Goal: Task Accomplishment & Management: Use online tool/utility

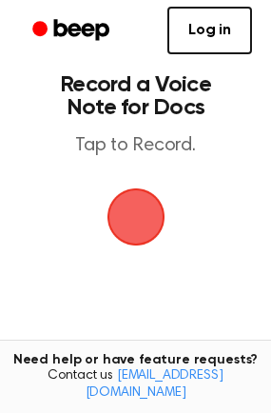
scroll to position [80, 0]
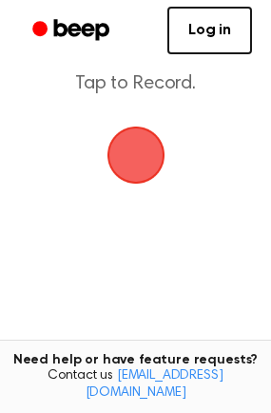
click at [142, 187] on span "button" at bounding box center [135, 155] width 65 height 65
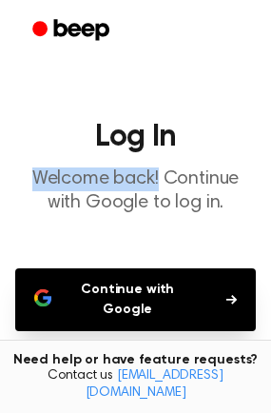
drag, startPoint x: 268, startPoint y: 159, endPoint x: 282, endPoint y: 224, distance: 67.1
click at [270, 234] on html "Log In Welcome back! Continue with Google to log in. Continue with Google Don't…" at bounding box center [135, 300] width 271 height 600
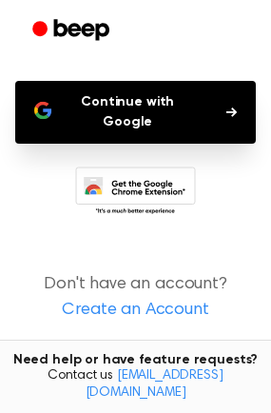
scroll to position [273, 0]
click at [149, 144] on button "Continue with Google" at bounding box center [135, 112] width 241 height 63
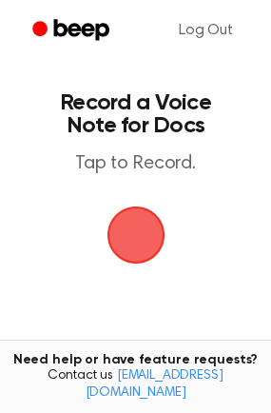
click at [137, 271] on span "button" at bounding box center [135, 234] width 73 height 73
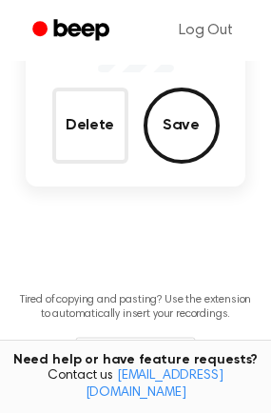
scroll to position [235, 0]
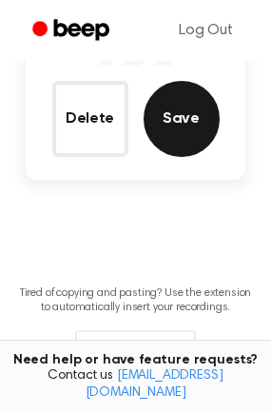
click at [189, 157] on button "Save" at bounding box center [182, 119] width 76 height 76
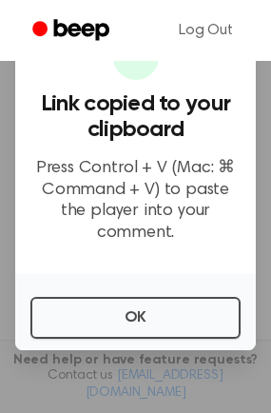
scroll to position [426, 0]
click at [140, 218] on p "Press Control + V (Mac: ⌘ Command + V) to paste the player into your comment." at bounding box center [135, 201] width 210 height 86
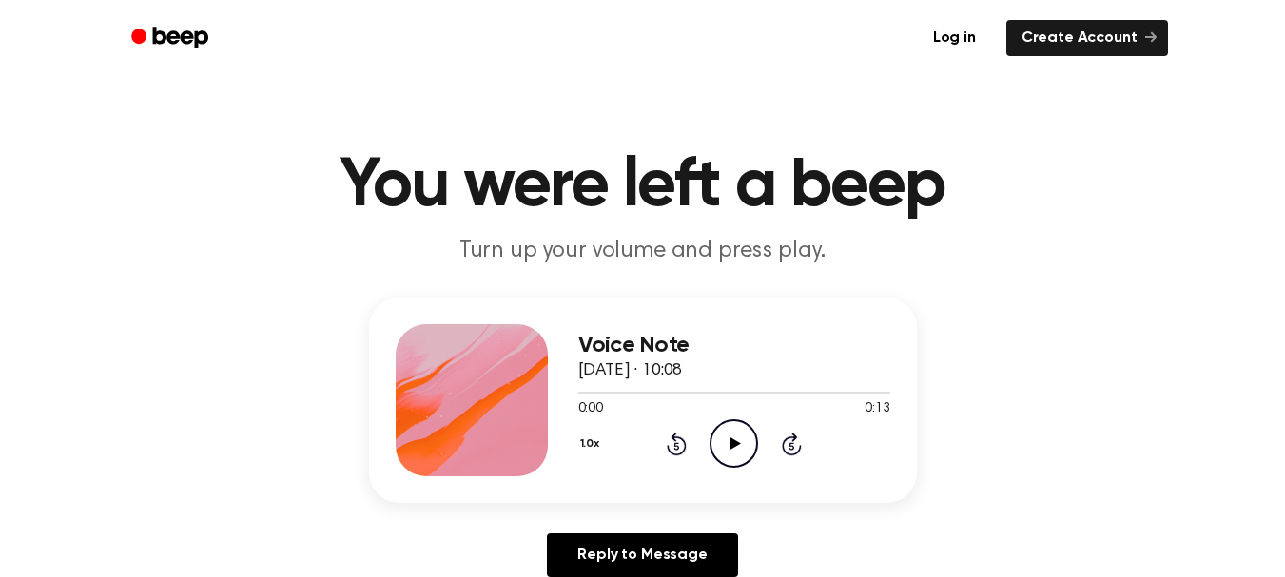
click at [758, 468] on icon "Play Audio" at bounding box center [733, 443] width 48 height 48
